Goal: Task Accomplishment & Management: Manage account settings

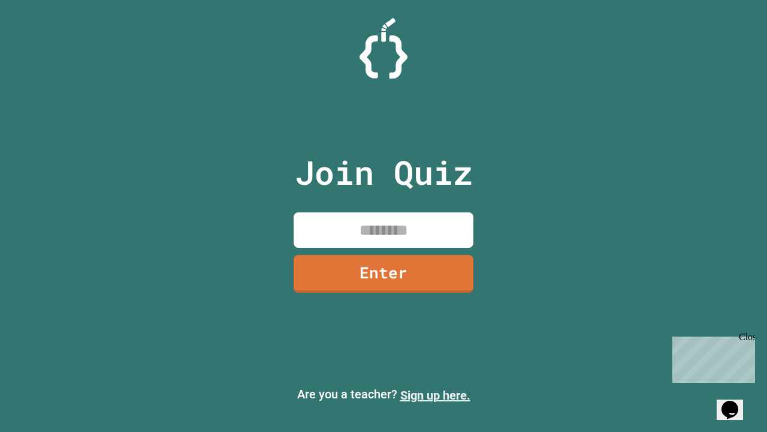
click at [435, 395] on link "Sign up here." at bounding box center [435, 395] width 70 height 14
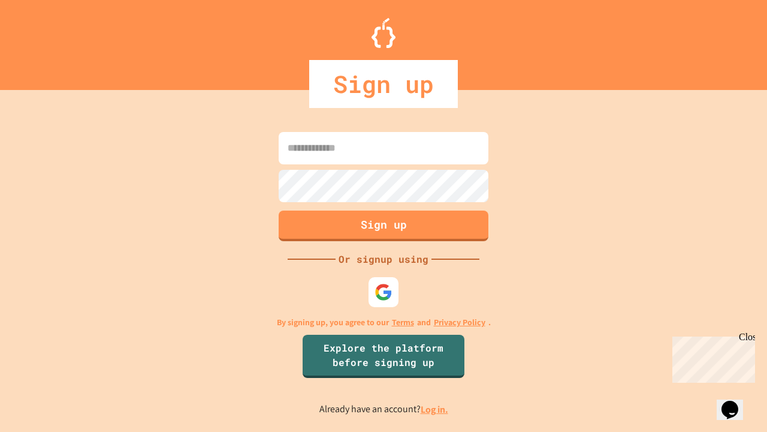
click at [435, 409] on link "Log in." at bounding box center [435, 409] width 28 height 13
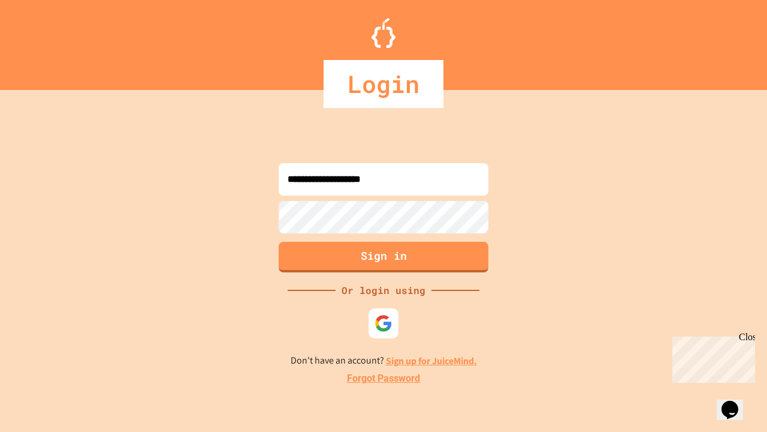
type input "**********"
